Goal: Find specific page/section: Find specific page/section

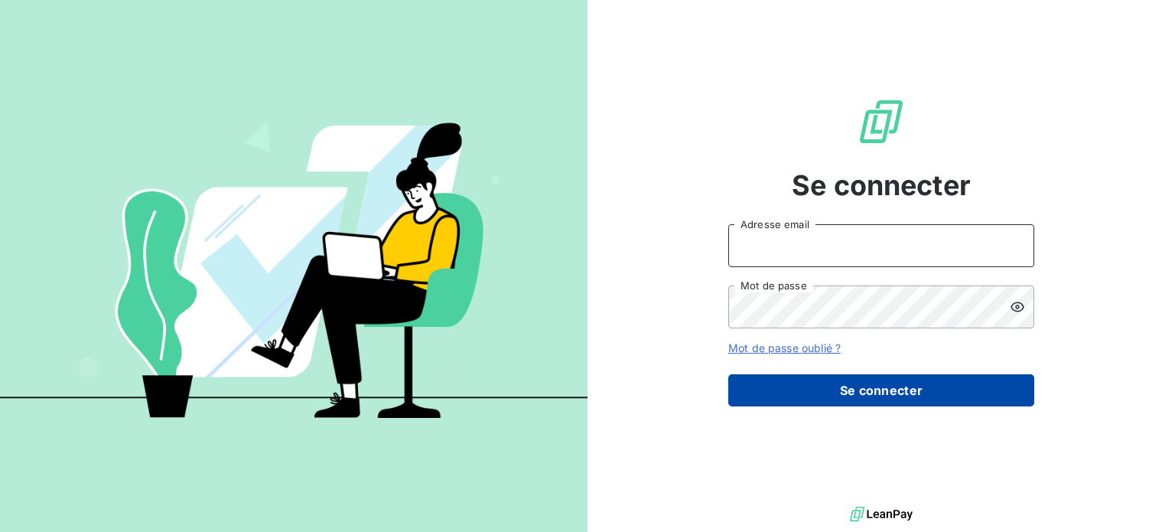
type input "[PERSON_NAME][EMAIL_ADDRESS][DOMAIN_NAME]"
click at [850, 382] on button "Se connecter" at bounding box center [881, 390] width 306 height 32
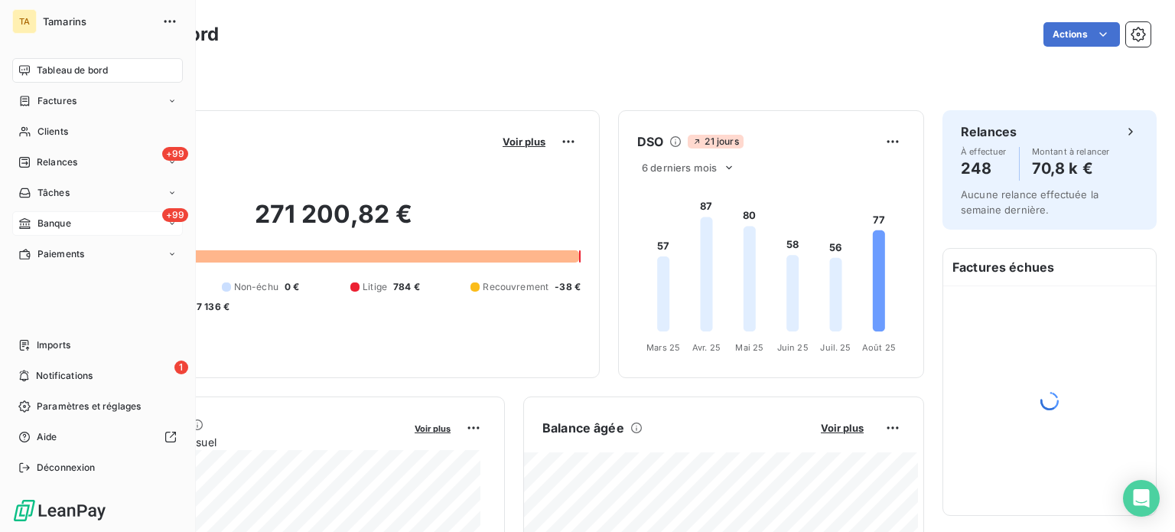
click at [41, 221] on span "Banque" at bounding box center [54, 223] width 34 height 14
